Goal: Task Accomplishment & Management: Use online tool/utility

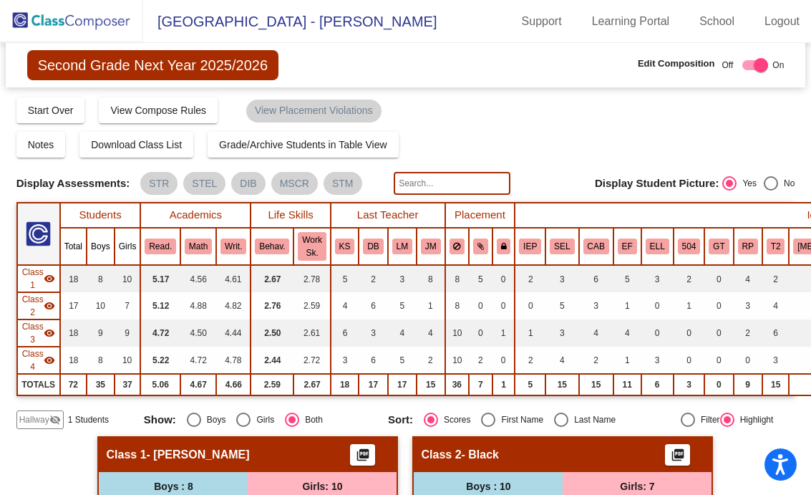
scroll to position [1117, 0]
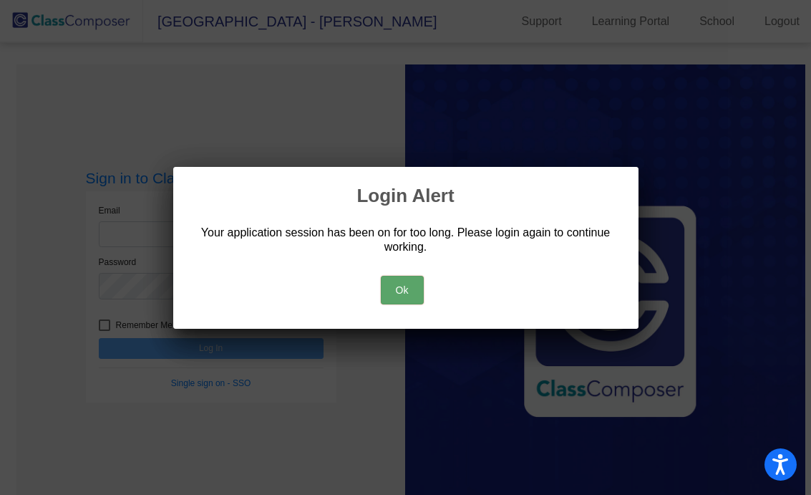
click at [411, 294] on button "Ok" at bounding box center [402, 290] width 43 height 29
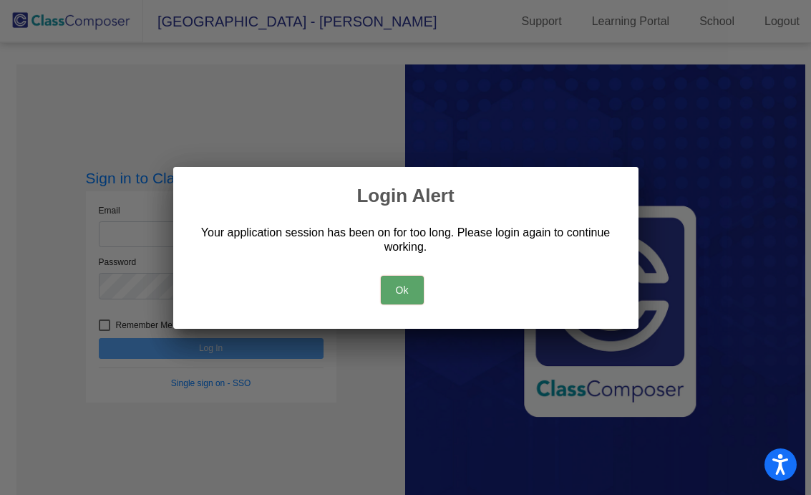
click at [399, 290] on button "Ok" at bounding box center [402, 290] width 43 height 29
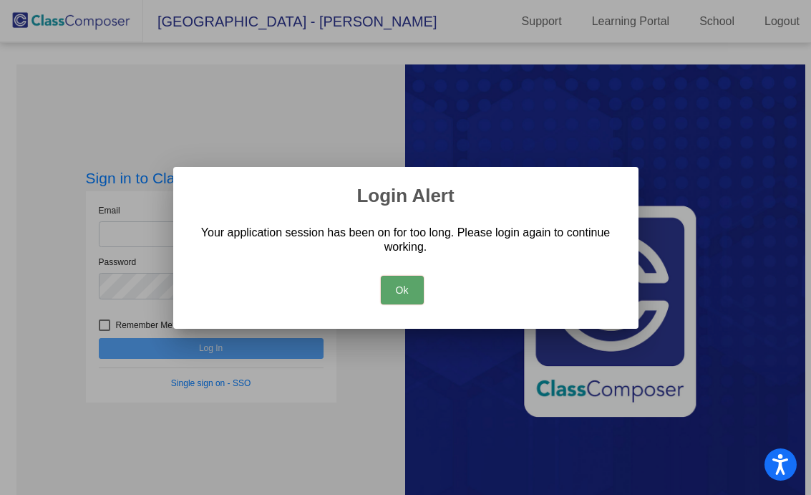
click at [153, 235] on div at bounding box center [405, 247] width 811 height 495
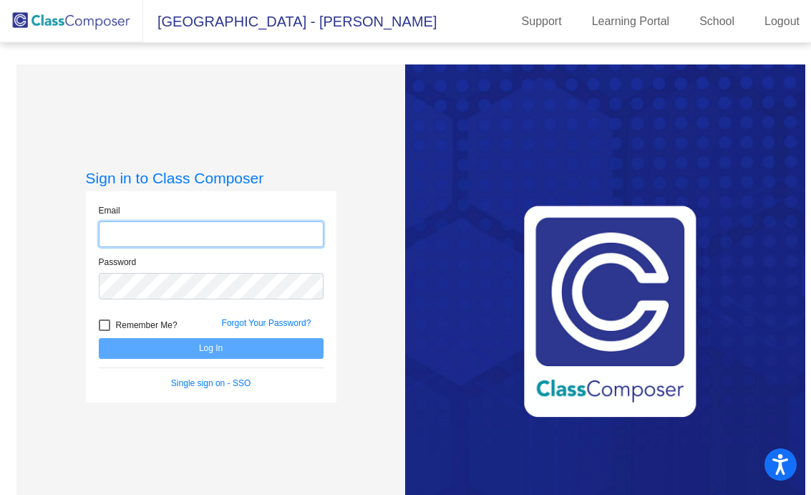
click at [185, 238] on input "email" at bounding box center [211, 234] width 225 height 26
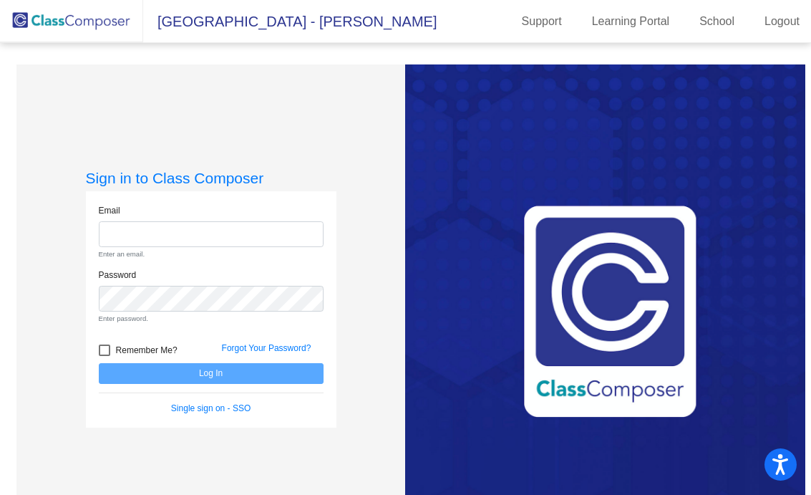
click at [199, 233] on input "email" at bounding box center [211, 234] width 225 height 26
click at [185, 231] on input "email" at bounding box center [211, 234] width 225 height 26
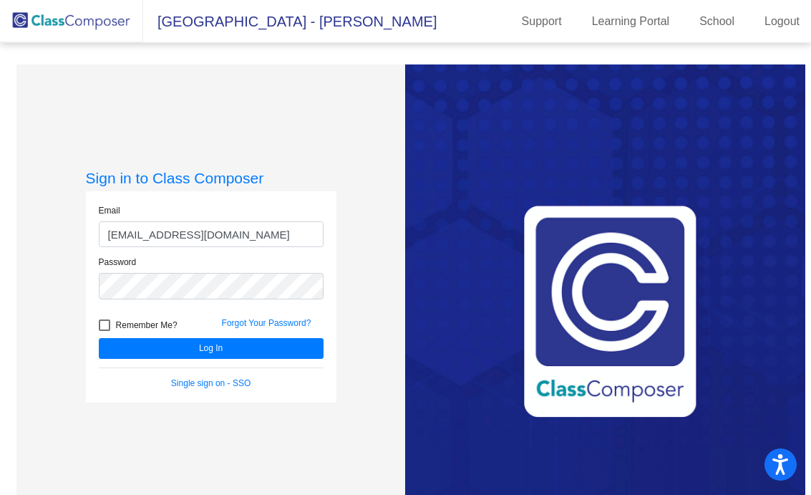
type input "[EMAIL_ADDRESS][DOMAIN_NAME]"
click at [99, 338] on button "Log In" at bounding box center [211, 348] width 225 height 21
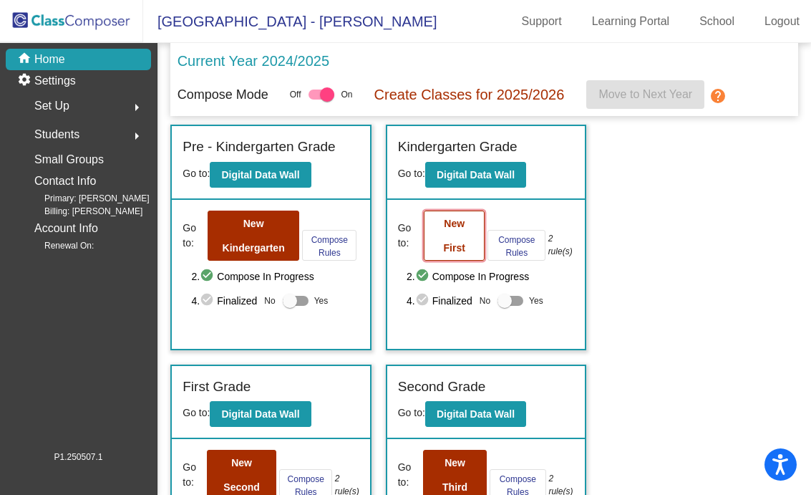
click at [470, 256] on button "New First" at bounding box center [454, 235] width 61 height 50
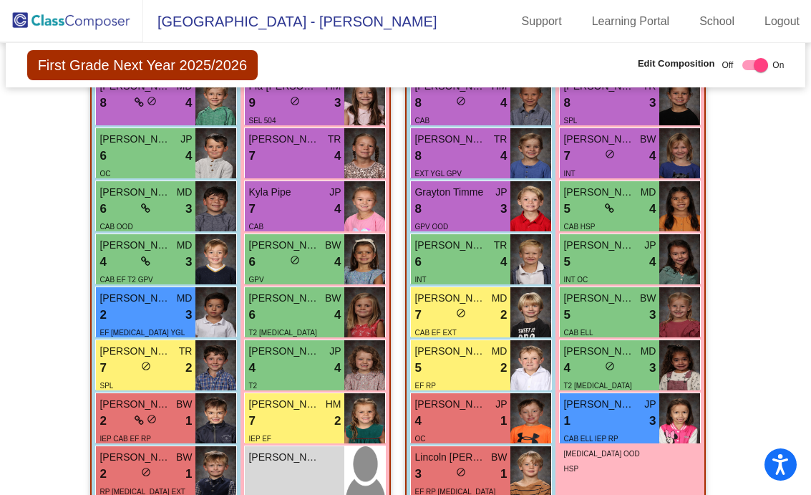
scroll to position [1125, 0]
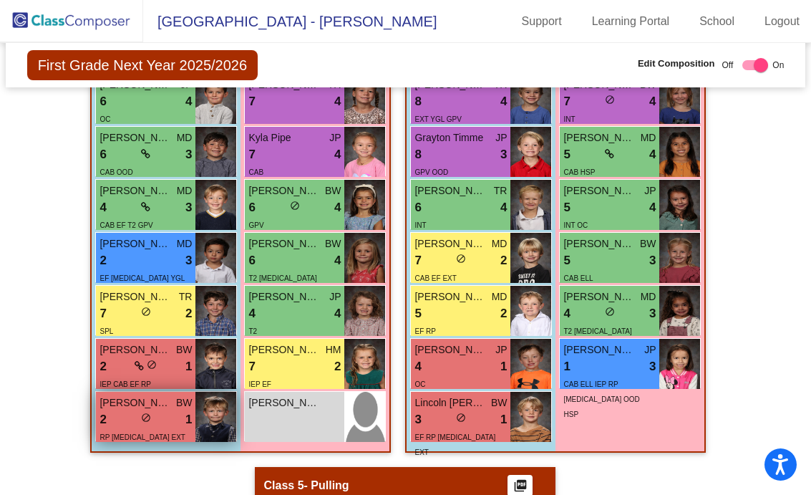
click at [162, 417] on div "2 lock do_not_disturb_alt 1" at bounding box center [146, 419] width 92 height 19
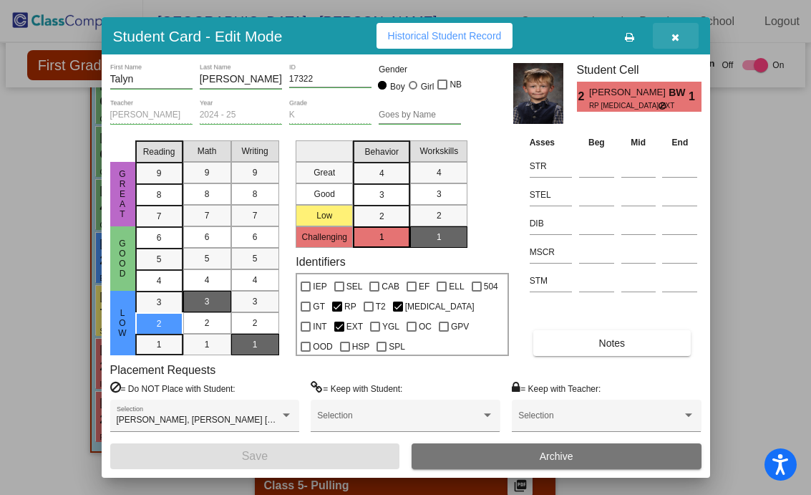
click at [675, 39] on icon "button" at bounding box center [675, 37] width 8 height 10
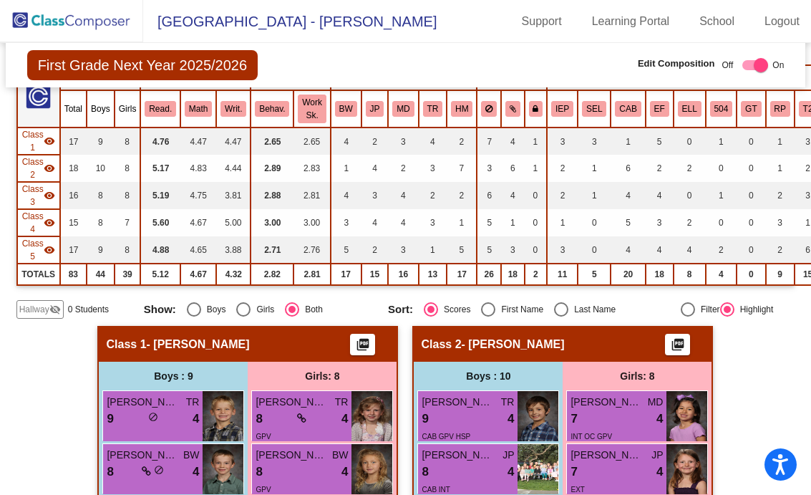
scroll to position [177, 0]
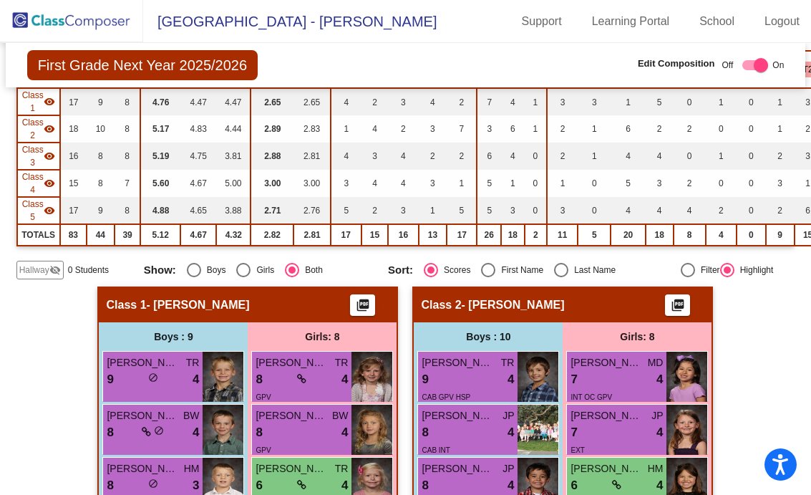
click at [682, 272] on div at bounding box center [688, 270] width 14 height 14
click at [687, 277] on input "Filter" at bounding box center [687, 277] width 1 height 1
radio input "true"
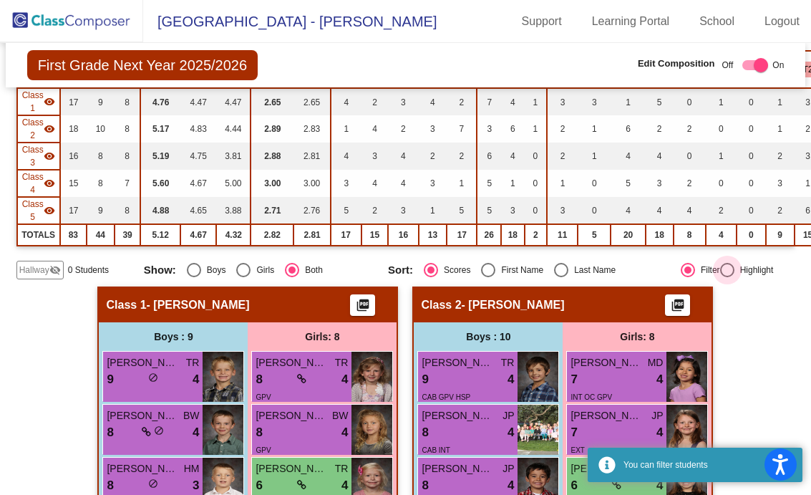
click at [720, 272] on div at bounding box center [727, 270] width 14 height 14
click at [727, 277] on input "Highlight" at bounding box center [727, 277] width 1 height 1
radio input "true"
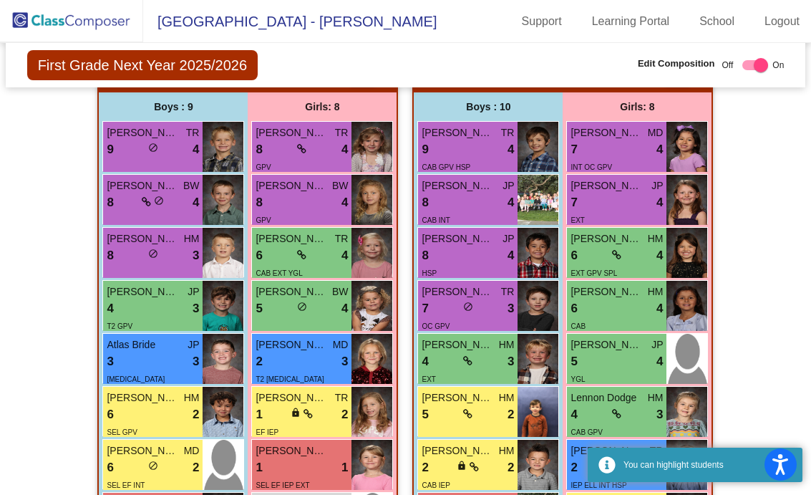
scroll to position [481, 0]
